Goal: Information Seeking & Learning: Learn about a topic

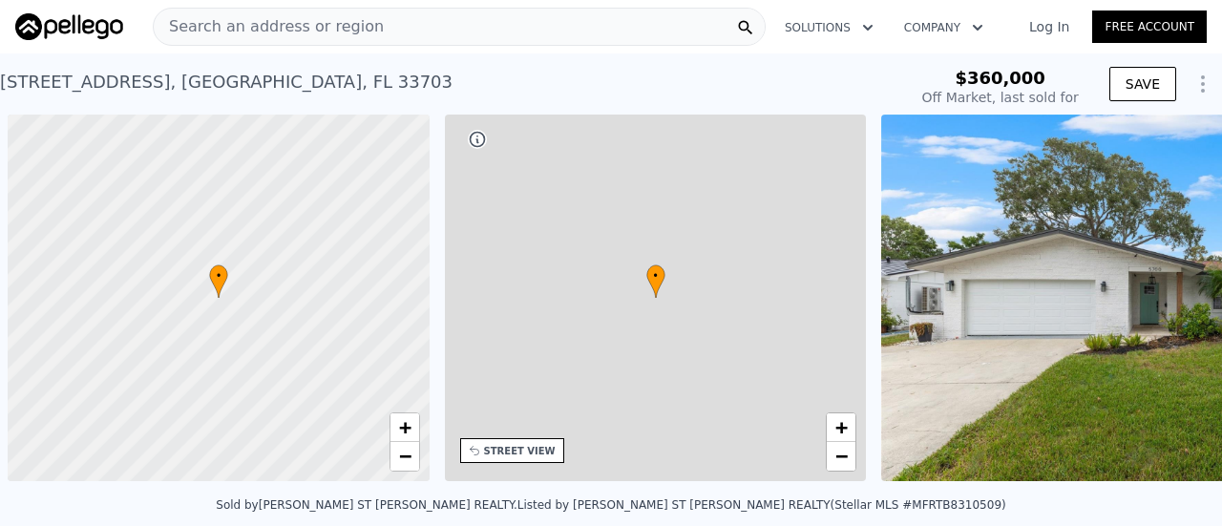
scroll to position [0, 8]
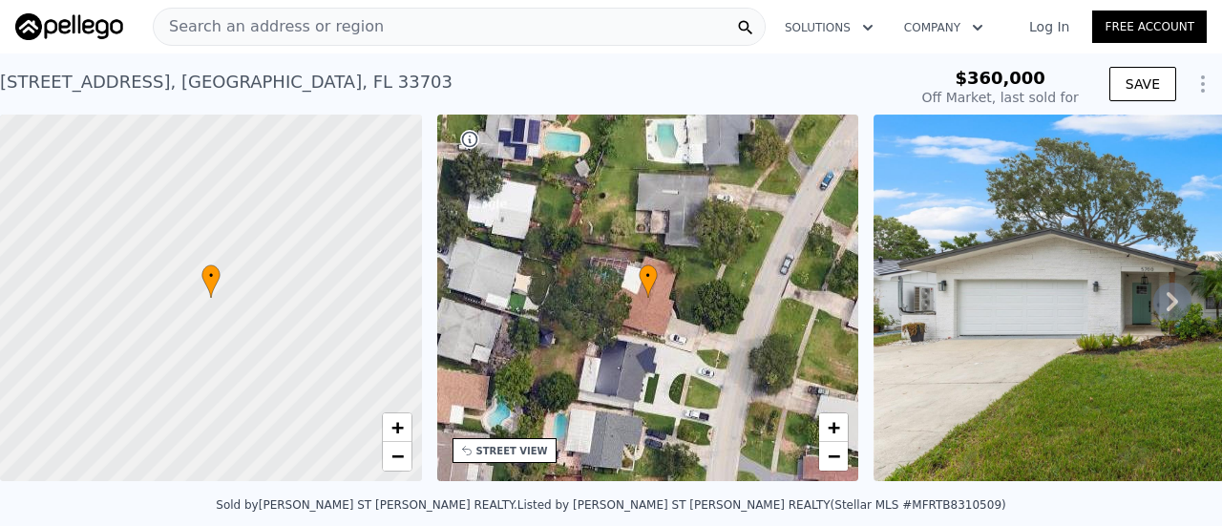
click at [1166, 301] on icon at bounding box center [1172, 302] width 38 height 38
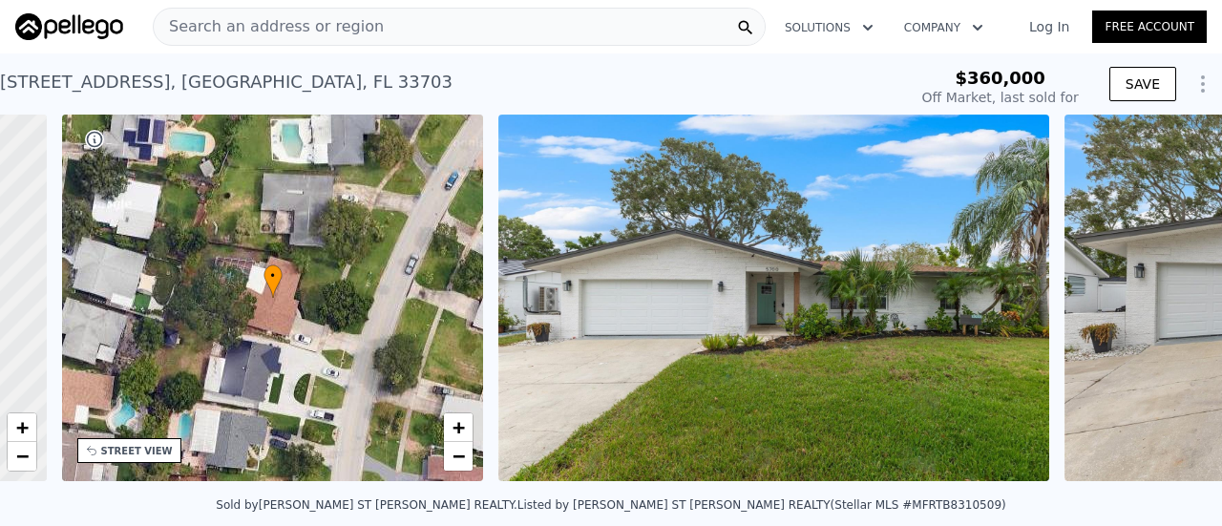
scroll to position [0, 444]
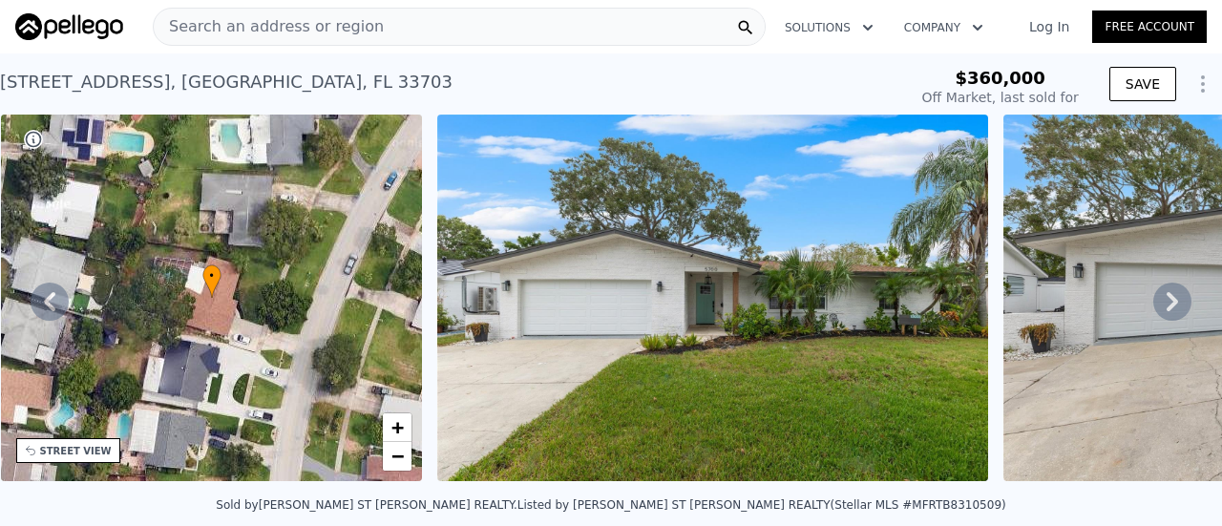
click at [1166, 301] on icon at bounding box center [1172, 302] width 38 height 38
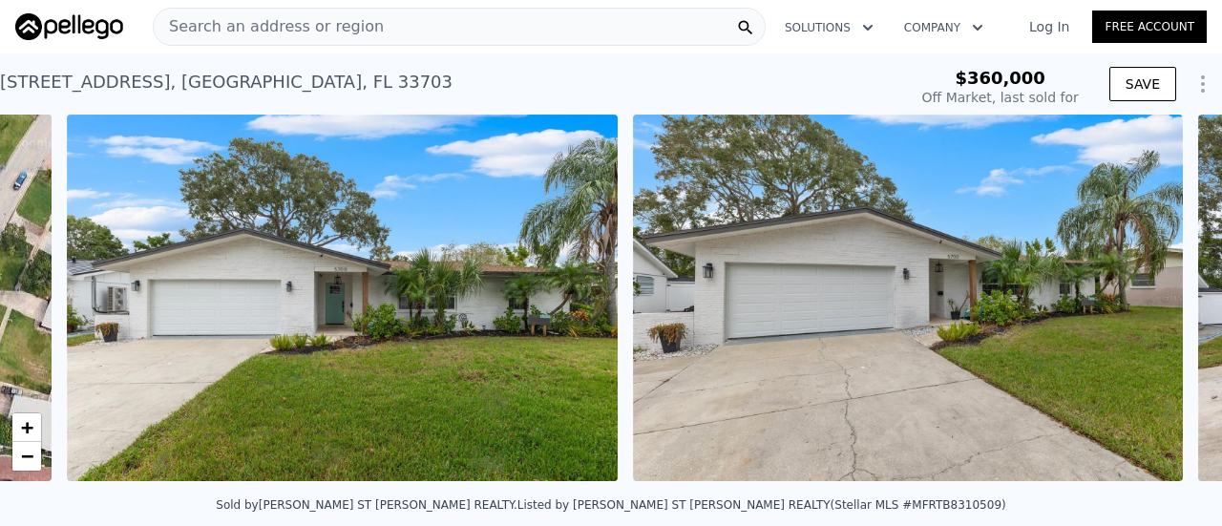
scroll to position [0, 873]
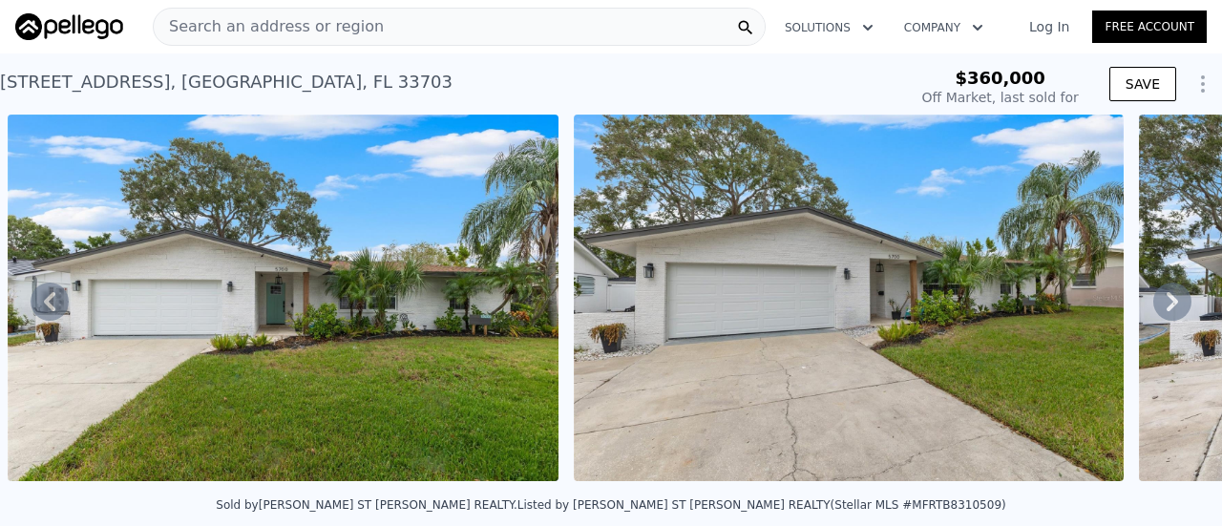
click at [1156, 307] on icon at bounding box center [1172, 302] width 38 height 38
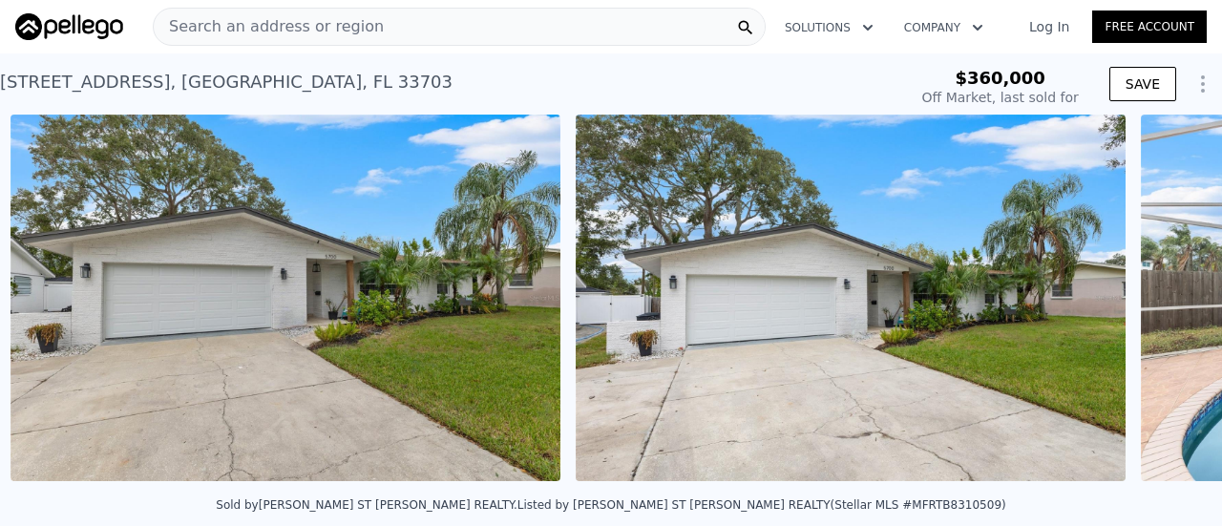
scroll to position [0, 1438]
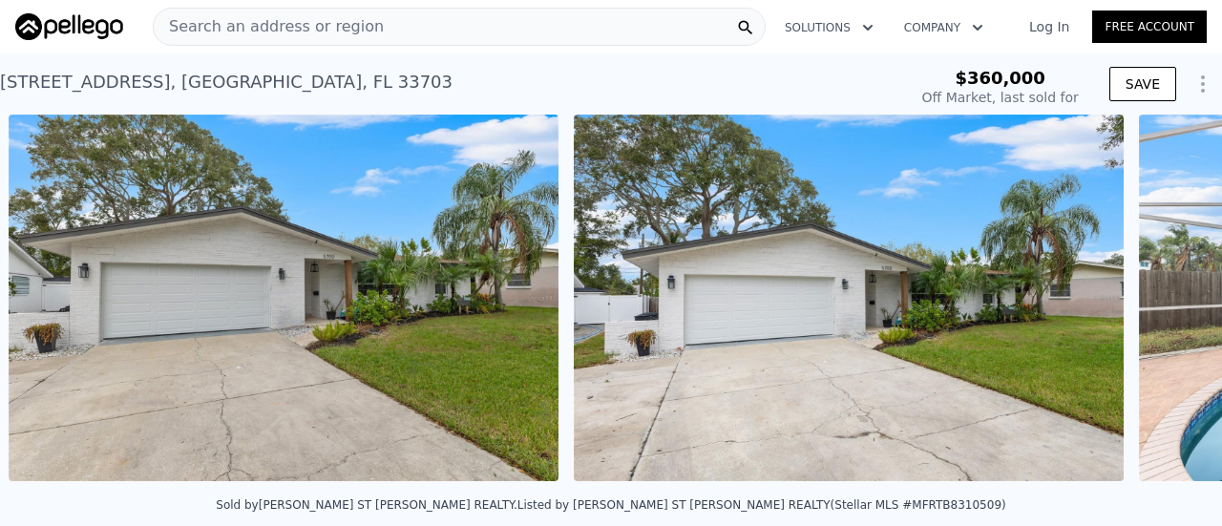
type input "$ 578,000"
type input "$ 156,140"
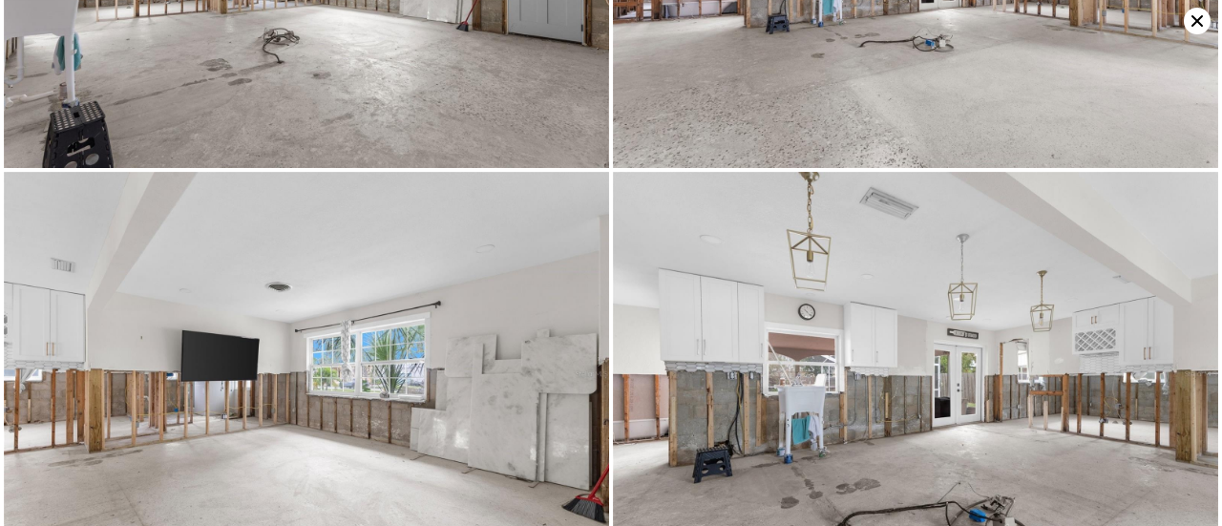
scroll to position [1206, 0]
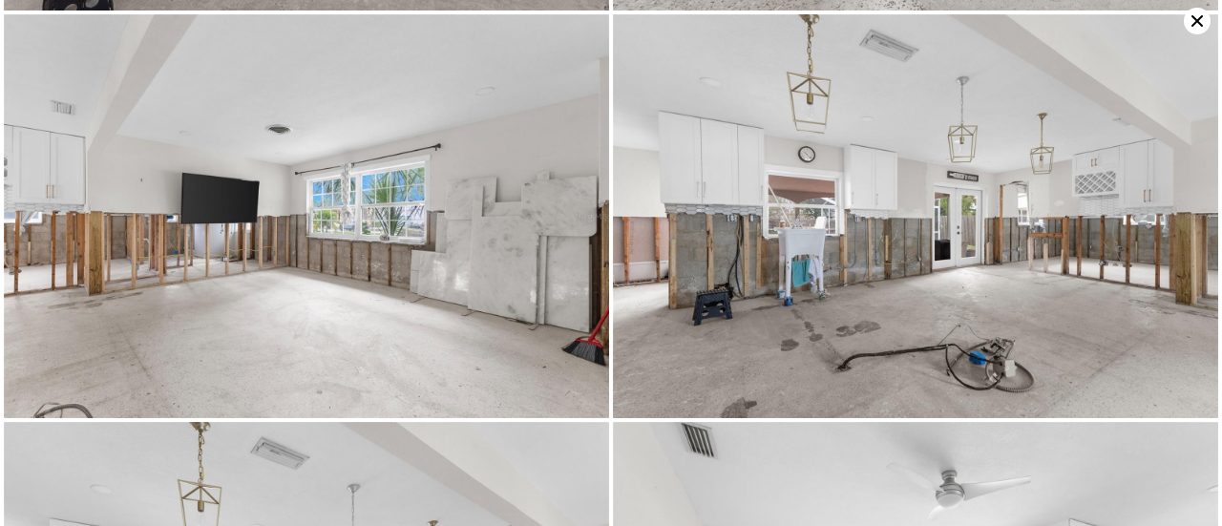
click at [1191, 26] on icon at bounding box center [1197, 21] width 27 height 27
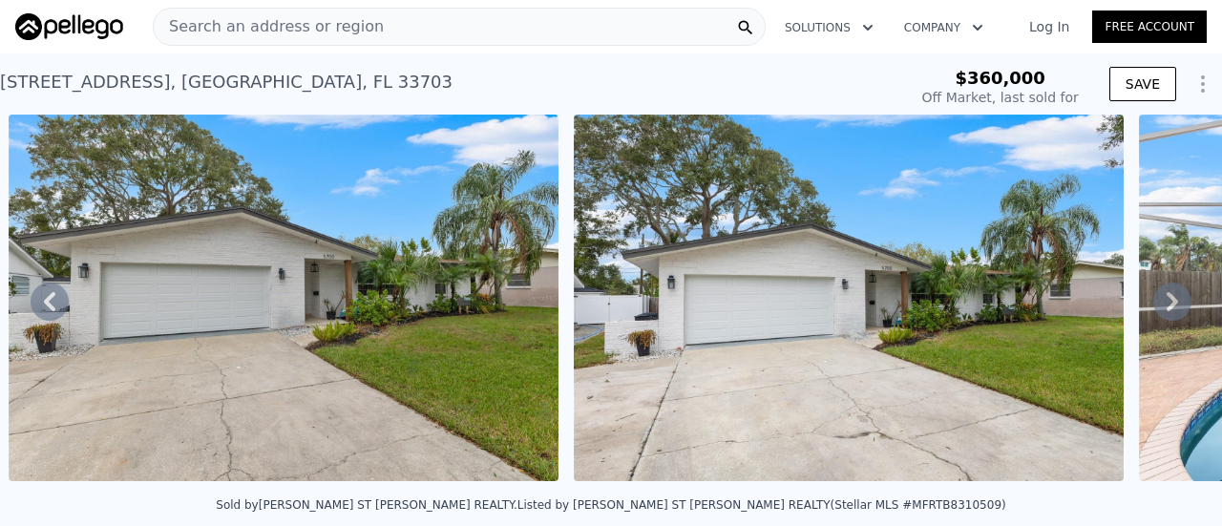
click at [916, 321] on img at bounding box center [849, 298] width 550 height 367
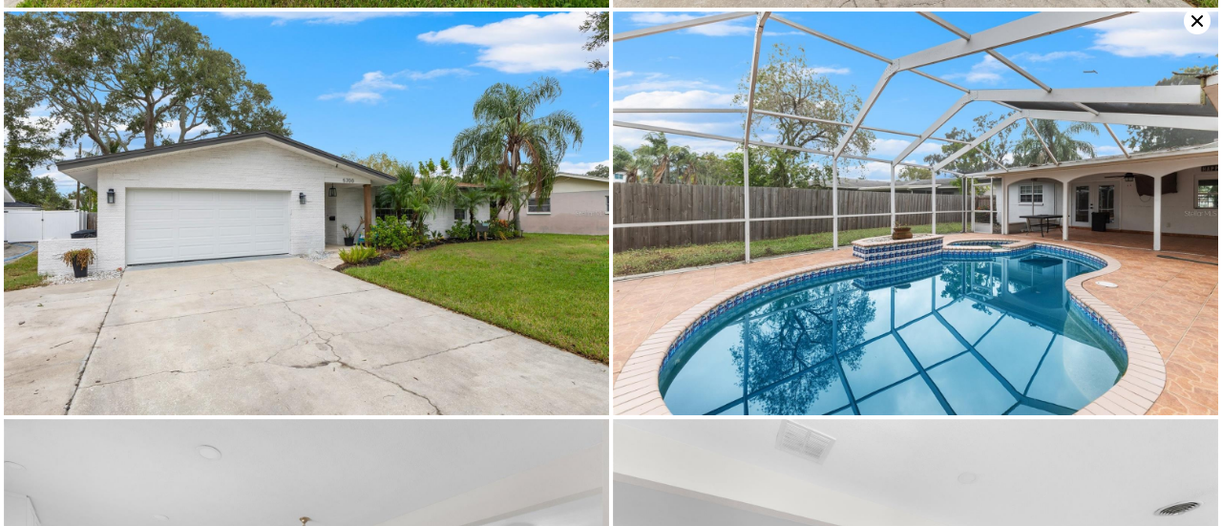
scroll to position [402, 0]
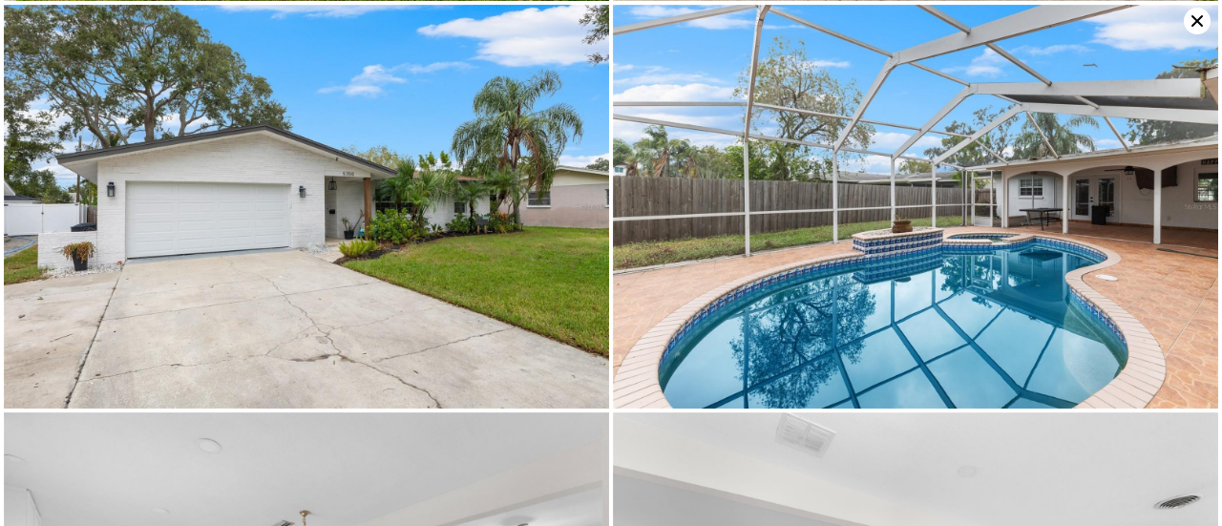
click at [1196, 23] on icon at bounding box center [1197, 21] width 27 height 27
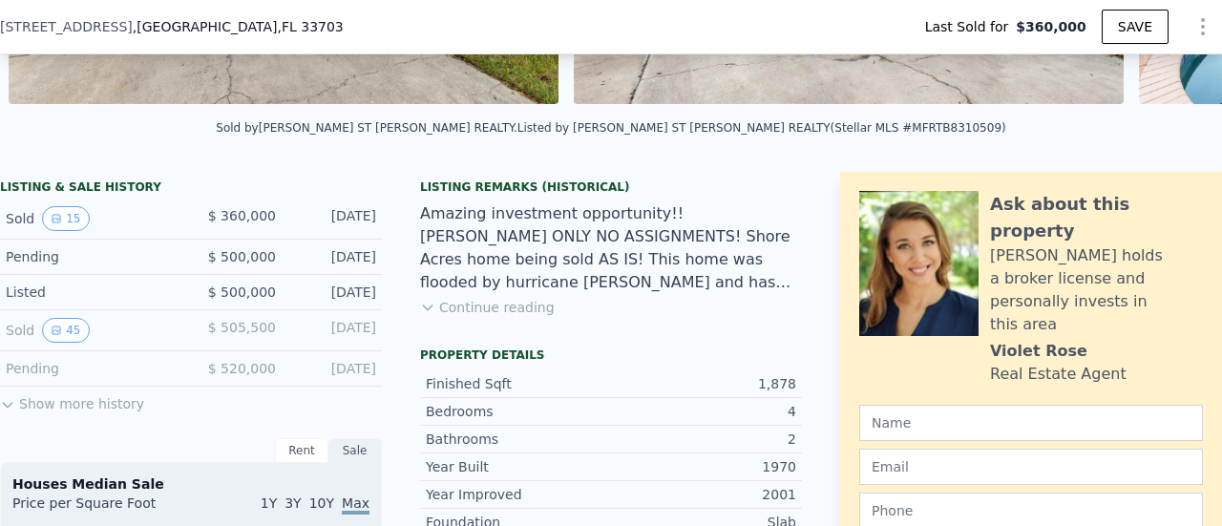
scroll to position [464, 0]
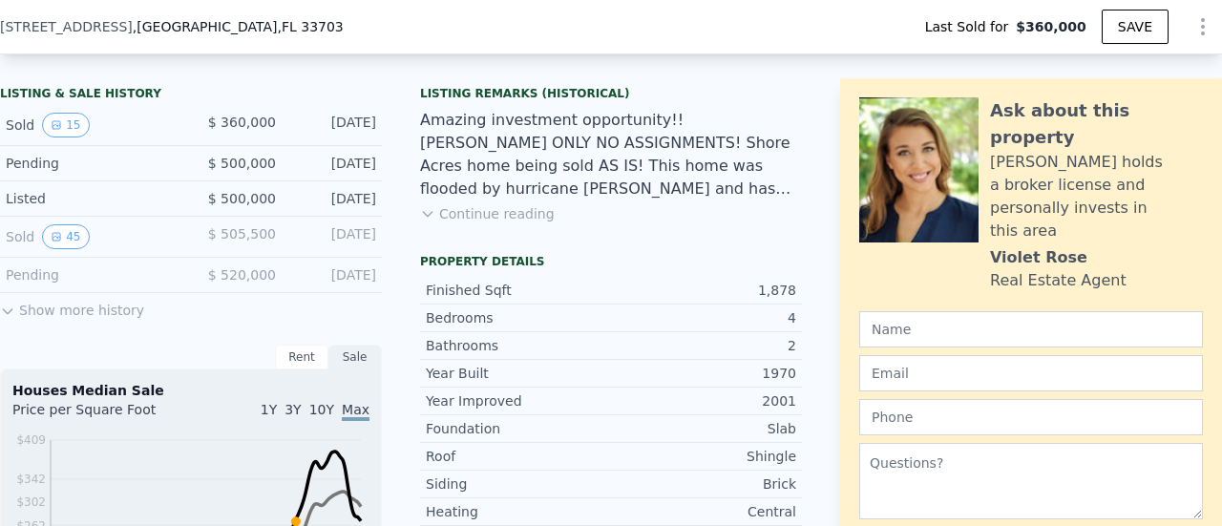
click at [766, 92] on div "Listing Remarks (Historical) Amazing investment opportunity!! [PERSON_NAME] ONL…" at bounding box center [611, 417] width 382 height 678
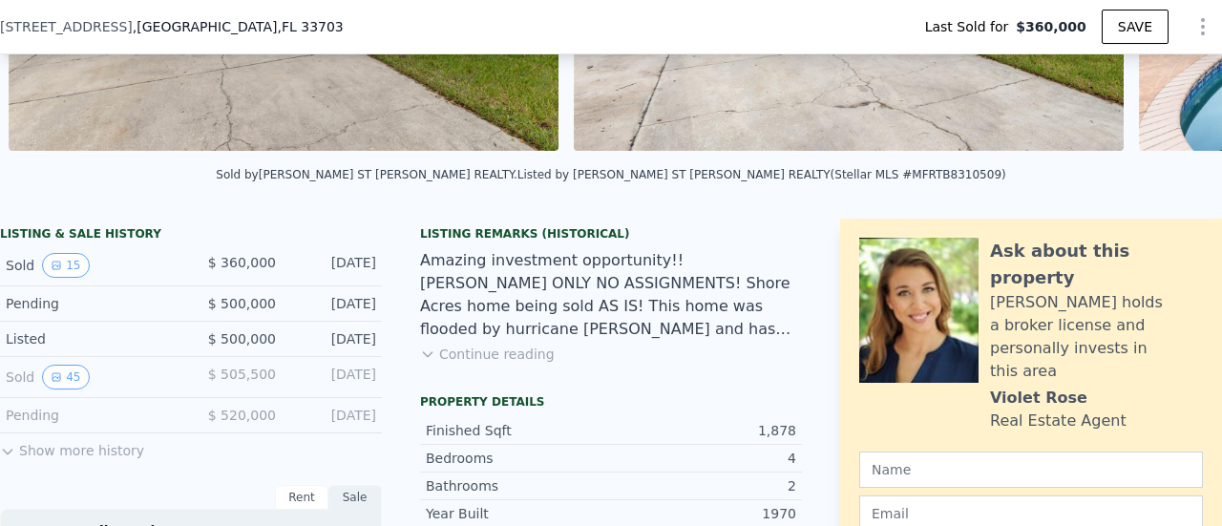
scroll to position [0, 0]
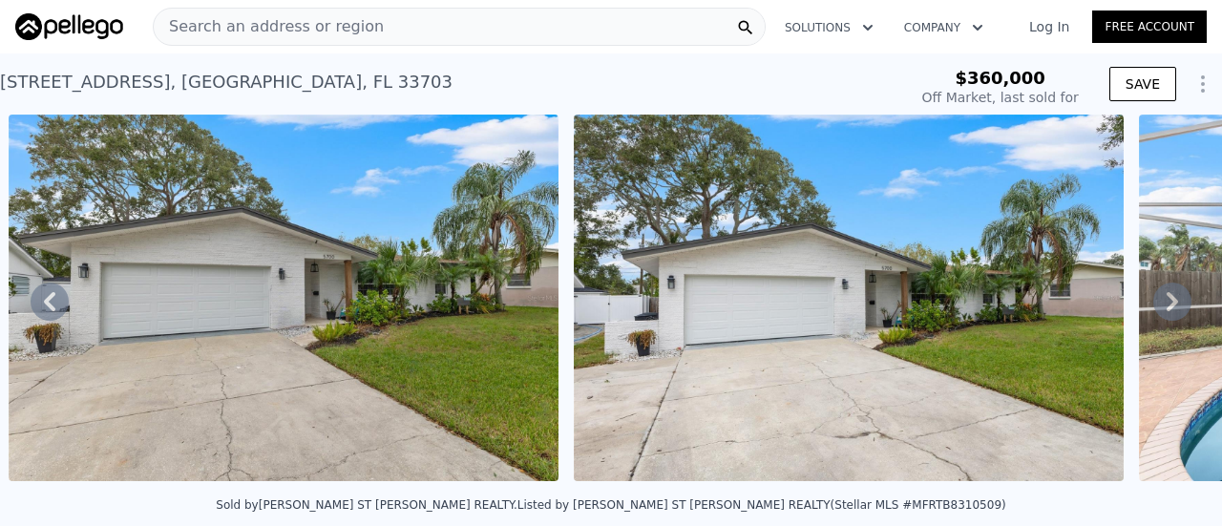
click at [1154, 304] on icon at bounding box center [1172, 302] width 38 height 38
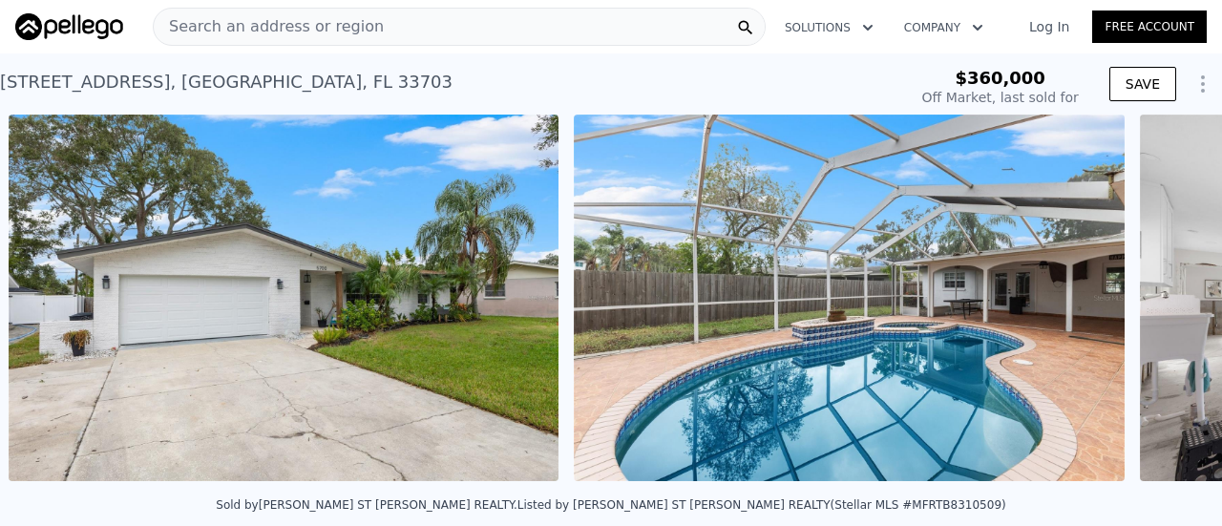
scroll to position [0, 2004]
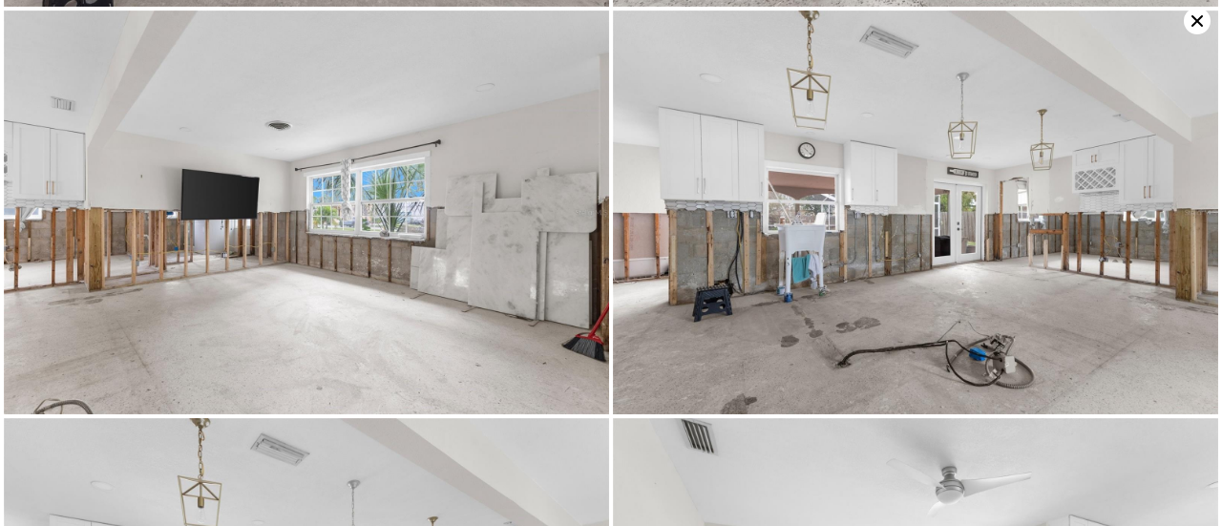
scroll to position [1206, 0]
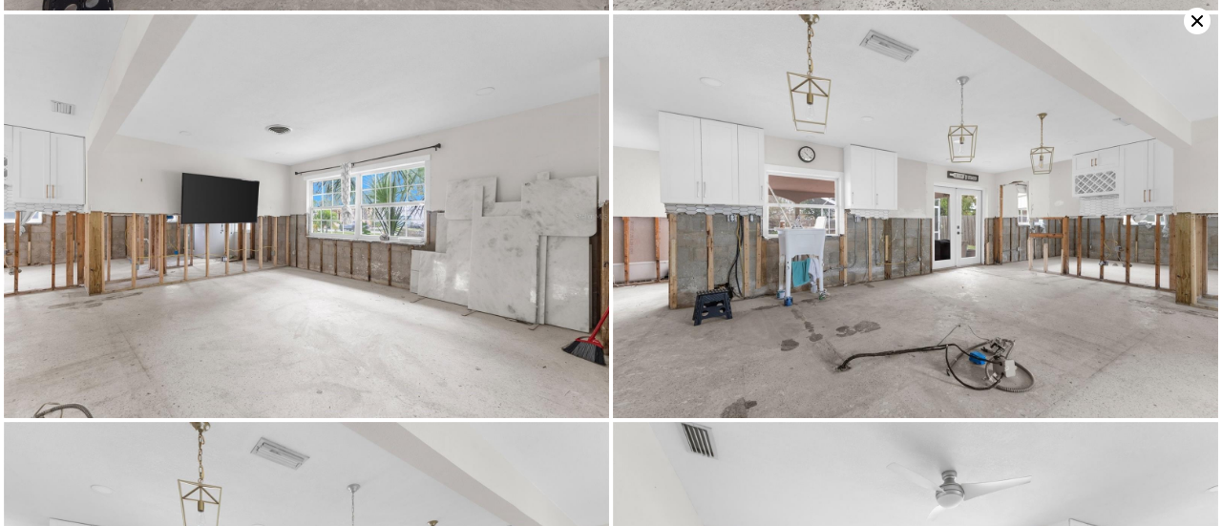
click at [1168, 178] on img at bounding box center [915, 215] width 605 height 403
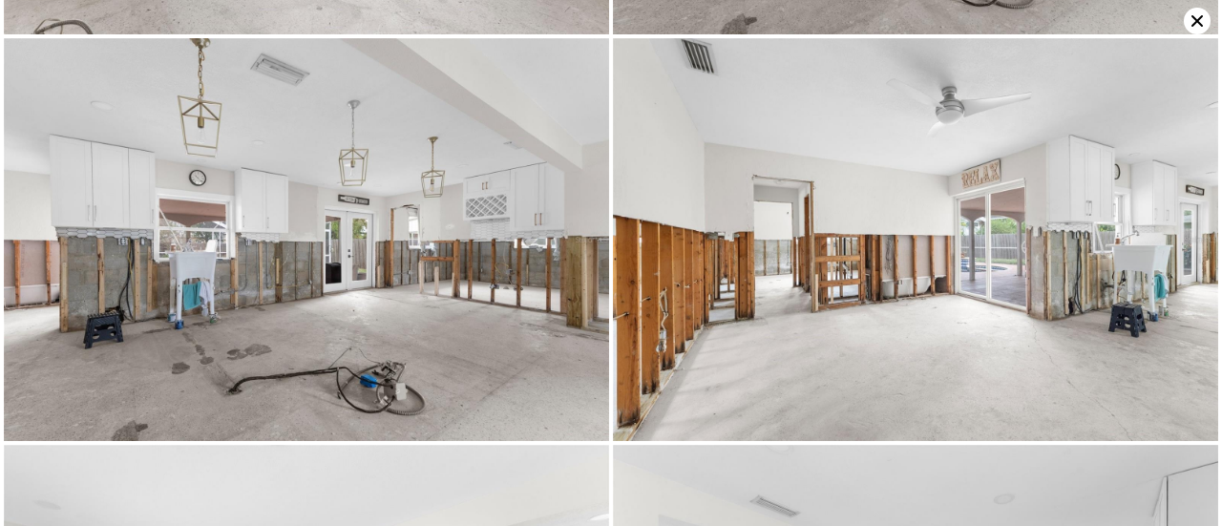
scroll to position [1608, 0]
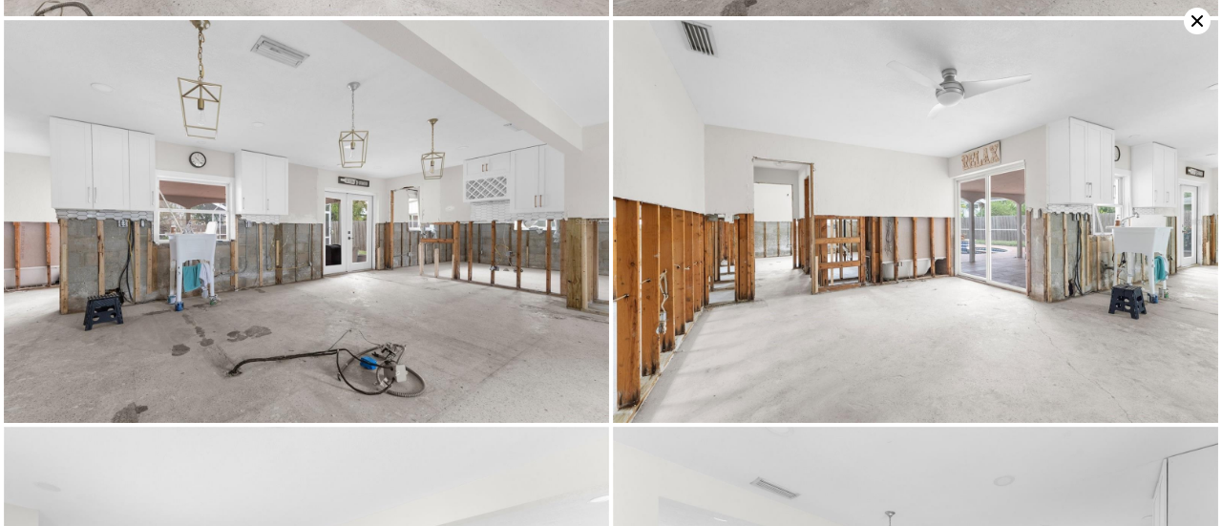
click at [1136, 396] on img at bounding box center [915, 221] width 605 height 403
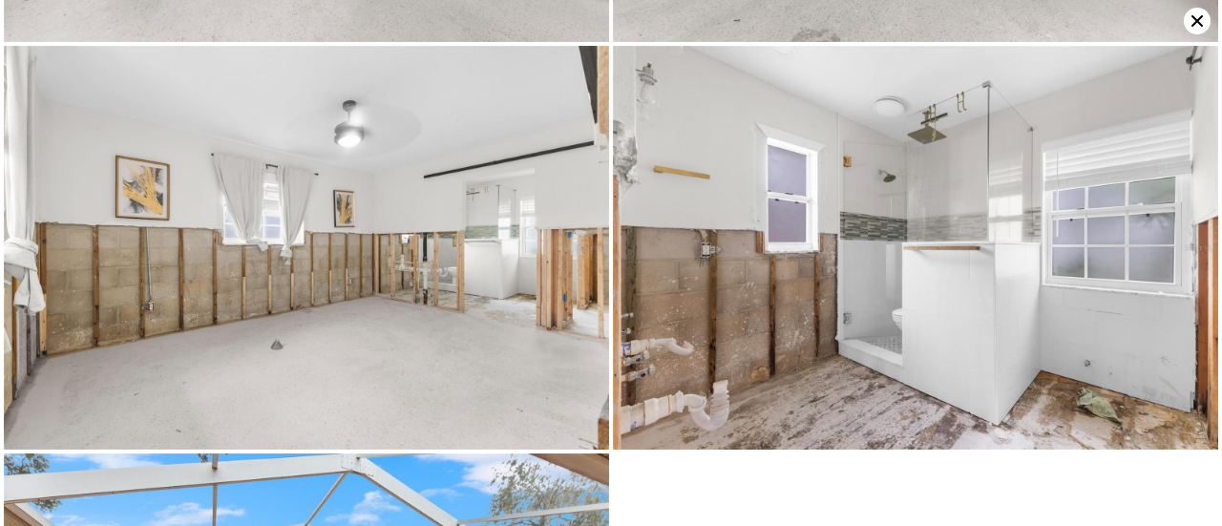
scroll to position [2413, 0]
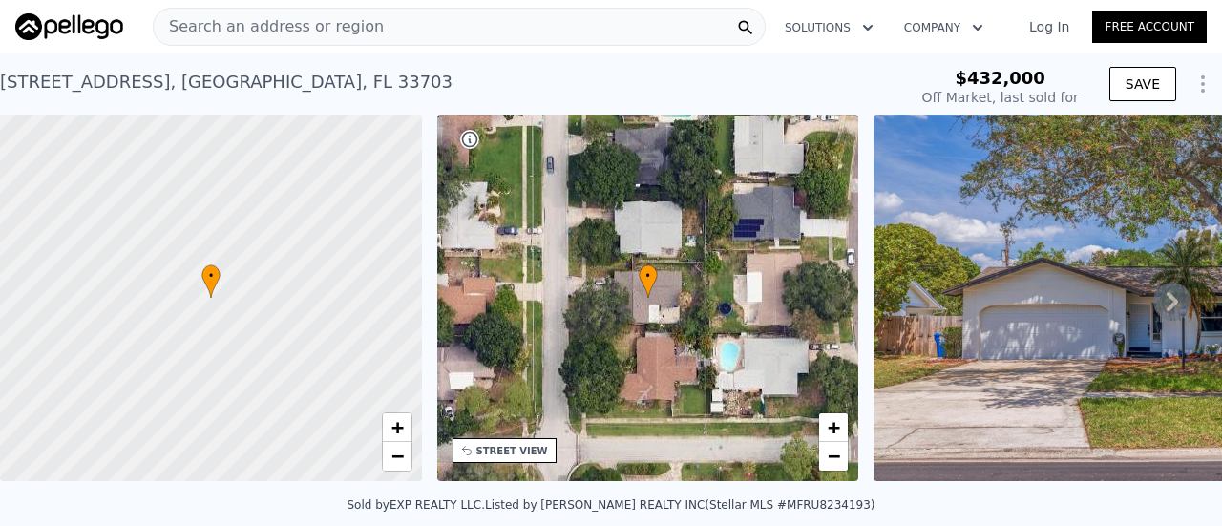
scroll to position [177, 0]
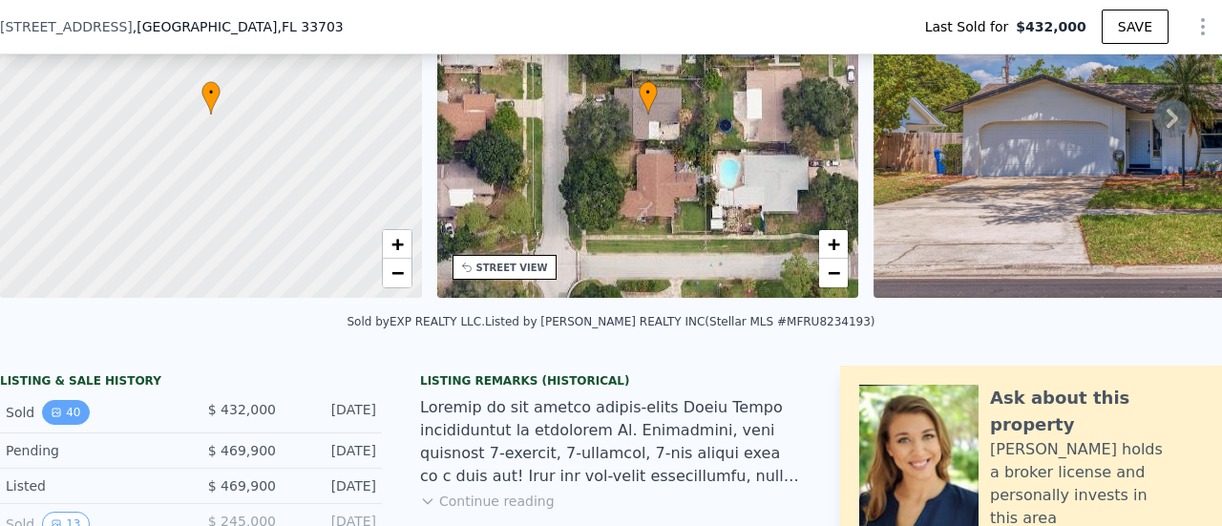
click at [77, 425] on button "40" at bounding box center [65, 412] width 47 height 25
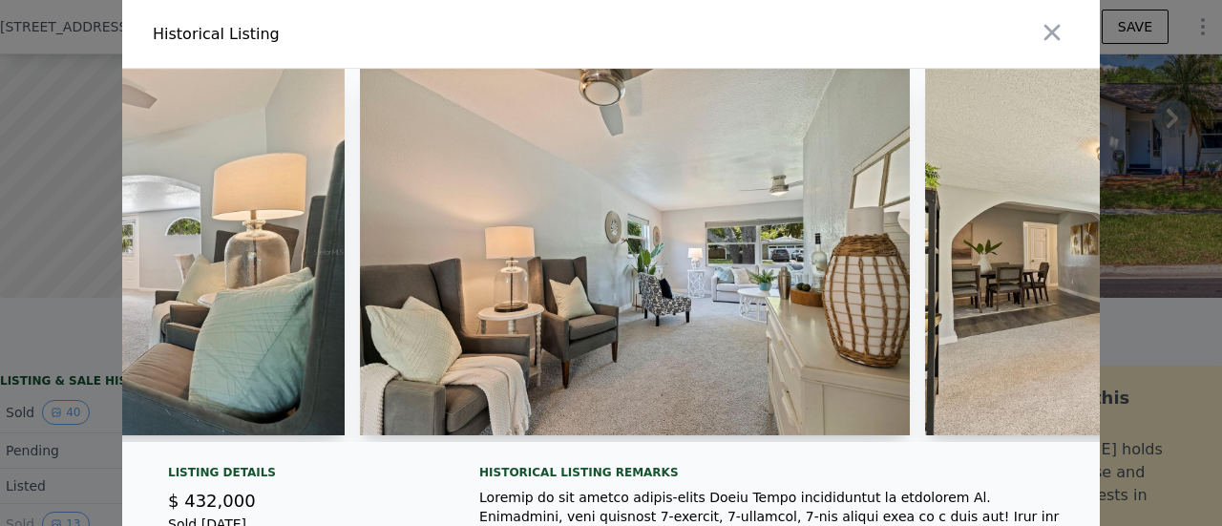
scroll to position [0, 5443]
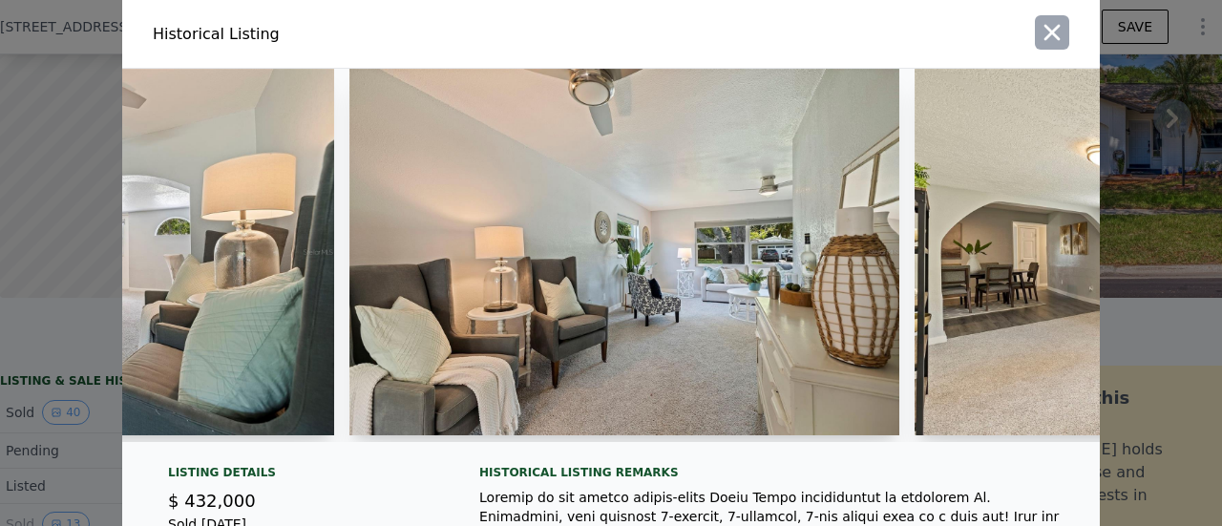
click at [1044, 30] on icon "button" at bounding box center [1052, 33] width 16 height 16
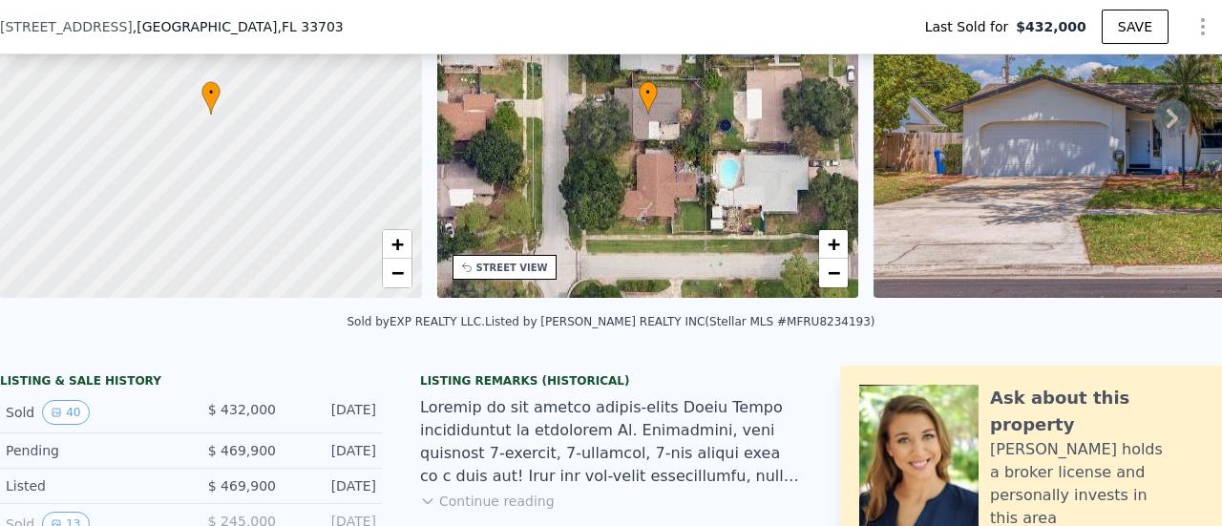
type input "$ 484,000"
type input "-$ 5,471"
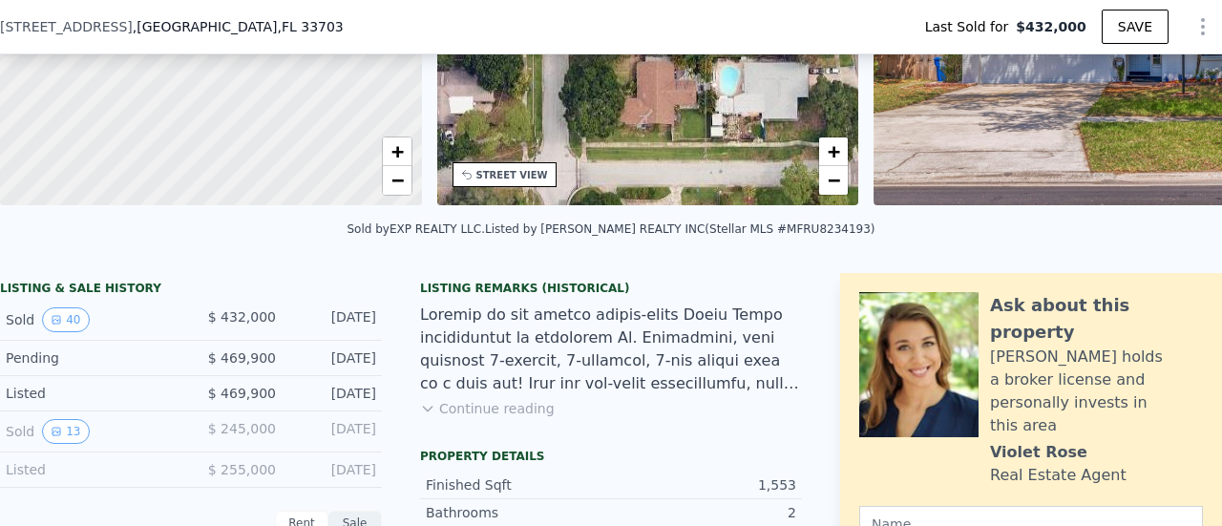
scroll to position [278, 0]
